Goal: Task Accomplishment & Management: Use online tool/utility

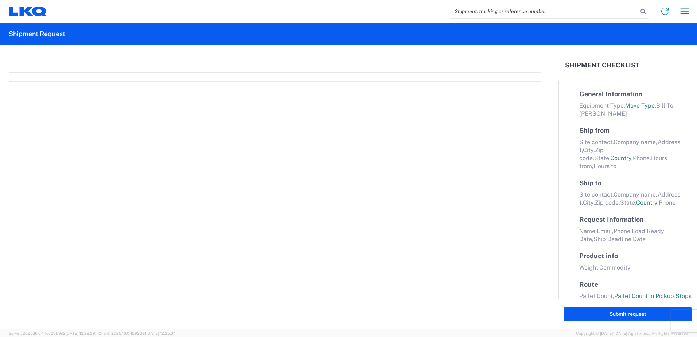
select select "FULL"
select select "LBS"
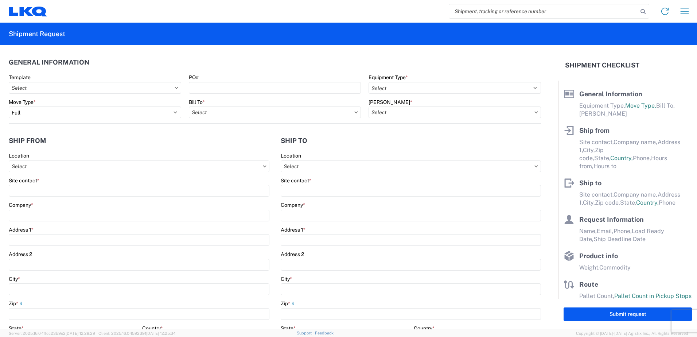
click at [485, 11] on input "search" at bounding box center [543, 11] width 189 height 14
paste input "56415155"
click at [455, 11] on input "56415155" at bounding box center [543, 11] width 189 height 14
type input "56415155"
click at [644, 9] on icon at bounding box center [643, 12] width 10 height 10
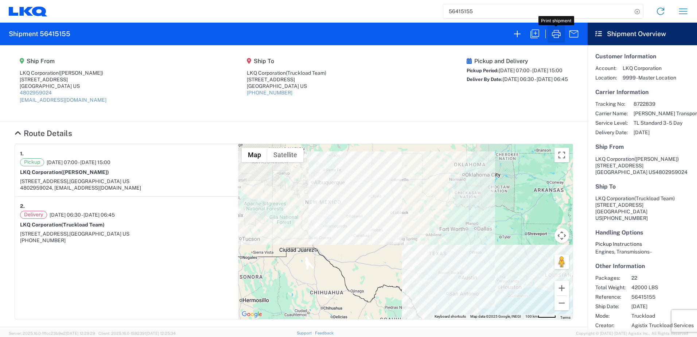
click at [557, 34] on icon "button" at bounding box center [556, 34] width 12 height 12
